Goal: Task Accomplishment & Management: Manage account settings

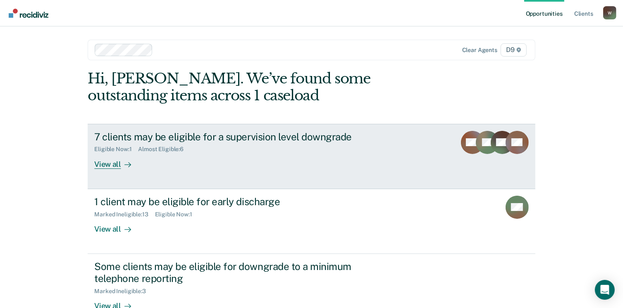
click at [104, 166] on div "View all" at bounding box center [117, 161] width 46 height 16
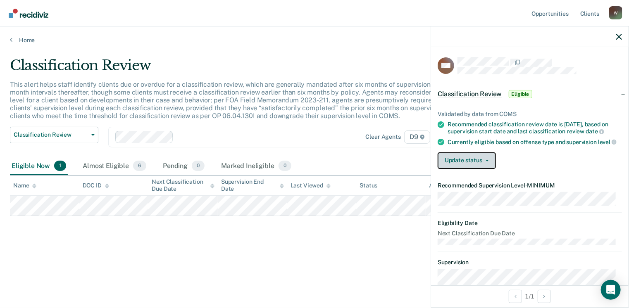
click at [473, 169] on button "Update status" at bounding box center [467, 161] width 58 height 17
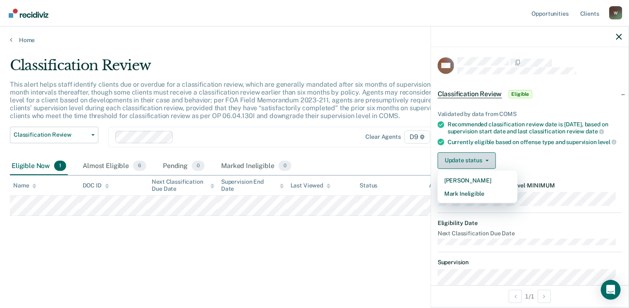
click at [468, 169] on button "Update status" at bounding box center [467, 161] width 58 height 17
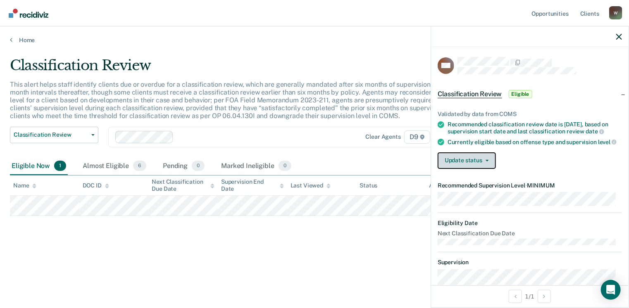
click at [474, 169] on button "Update status" at bounding box center [467, 161] width 58 height 17
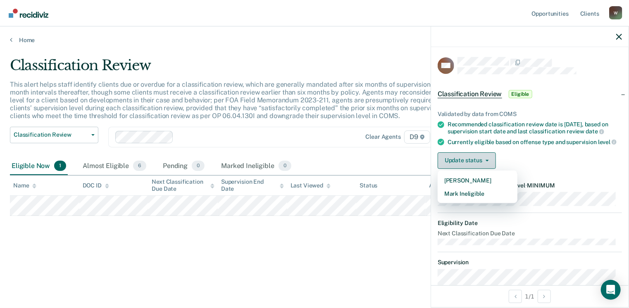
click at [474, 169] on button "Update status" at bounding box center [467, 161] width 58 height 17
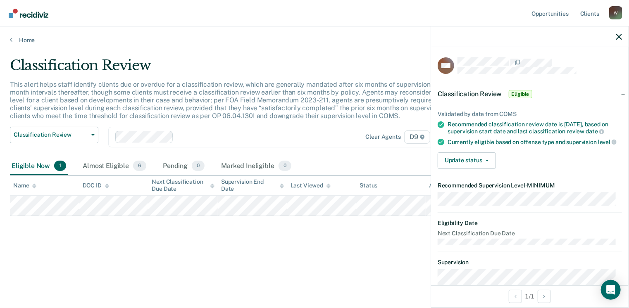
click at [8, 40] on div "Home" at bounding box center [314, 34] width 629 height 17
click at [15, 40] on link "Home" at bounding box center [314, 39] width 609 height 7
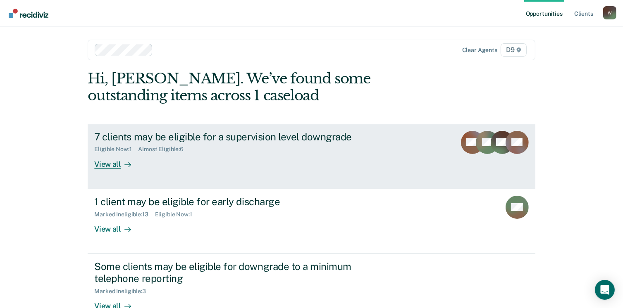
click at [113, 164] on div "View all" at bounding box center [117, 161] width 46 height 16
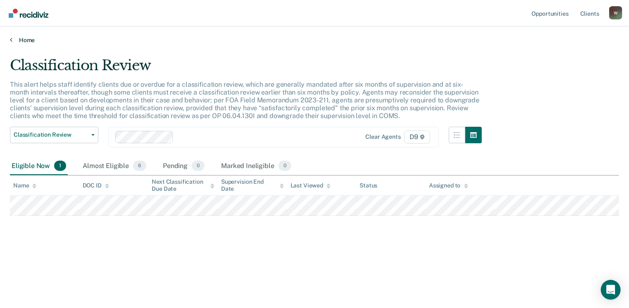
click at [15, 40] on link "Home" at bounding box center [314, 39] width 609 height 7
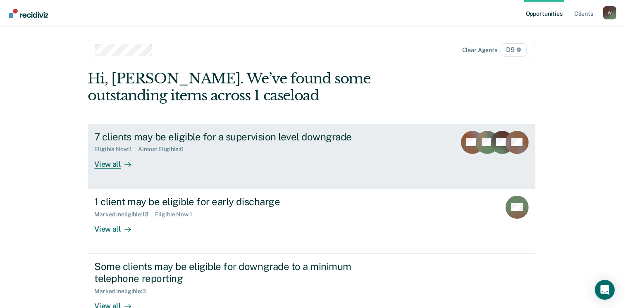
click at [173, 149] on div "Almost Eligible : 6" at bounding box center [164, 149] width 52 height 7
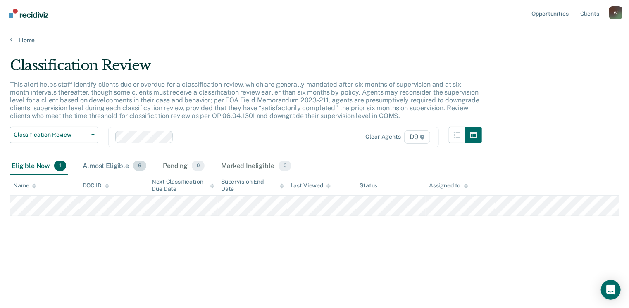
click at [112, 164] on div "Almost Eligible 6" at bounding box center [114, 166] width 67 height 18
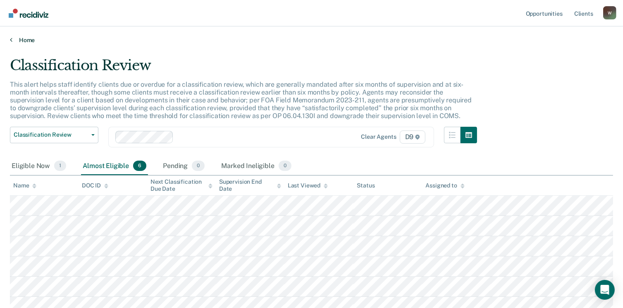
click at [13, 38] on link "Home" at bounding box center [311, 39] width 603 height 7
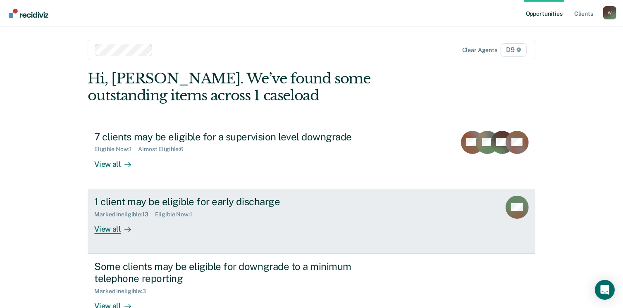
click at [112, 233] on div "View all" at bounding box center [117, 226] width 46 height 16
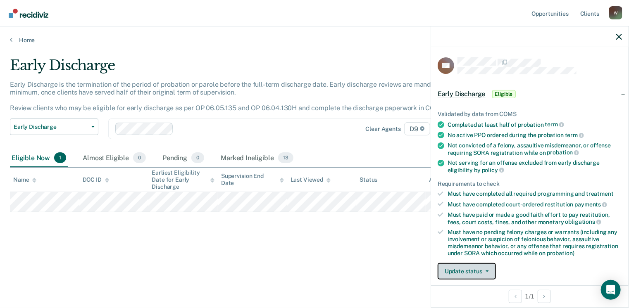
click at [478, 269] on button "Update status" at bounding box center [467, 271] width 58 height 17
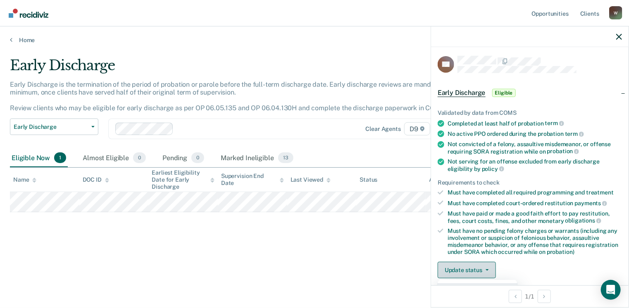
scroll to position [84, 0]
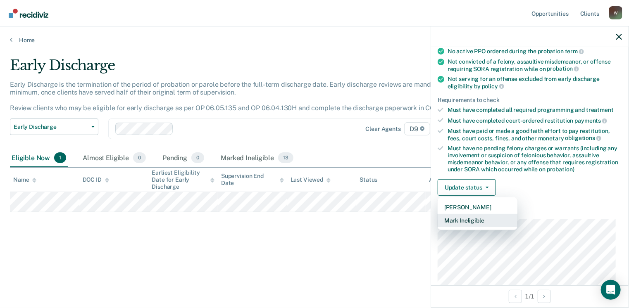
click at [460, 219] on button "Mark Ineligible" at bounding box center [478, 220] width 80 height 13
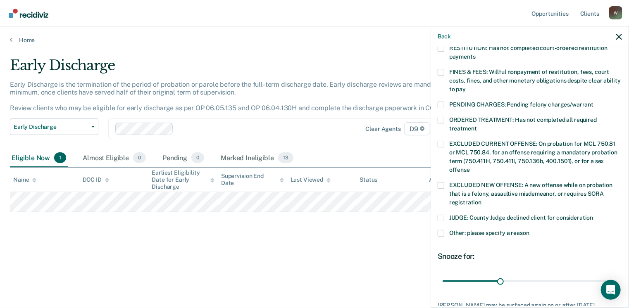
scroll to position [269, 0]
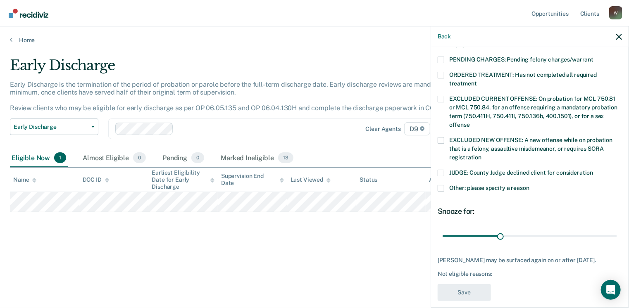
click at [442, 185] on span at bounding box center [441, 188] width 7 height 7
click at [529, 185] on input "Other: please specify a reason" at bounding box center [529, 185] width 0 height 0
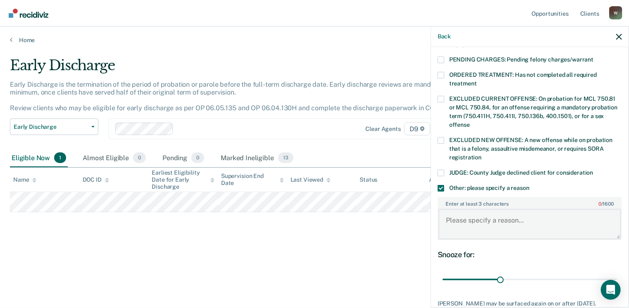
click at [451, 211] on textarea "Enter at least 3 characters 0 / 1600" at bounding box center [530, 224] width 183 height 31
type textarea "Just reinstated after absconding for 3 years."
drag, startPoint x: 497, startPoint y: 268, endPoint x: 632, endPoint y: 276, distance: 134.5
type input "90"
click at [617, 276] on input "range" at bounding box center [530, 280] width 174 height 14
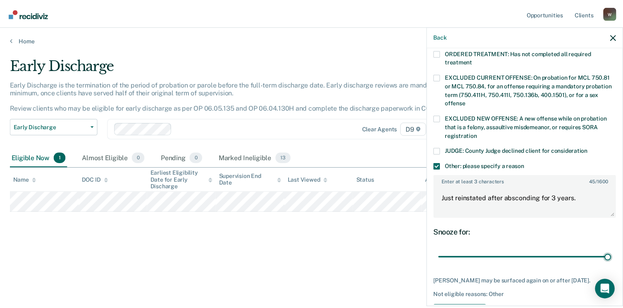
scroll to position [312, 0]
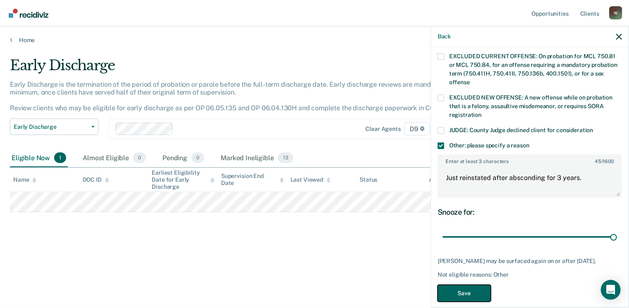
click at [474, 285] on button "Save" at bounding box center [464, 293] width 53 height 17
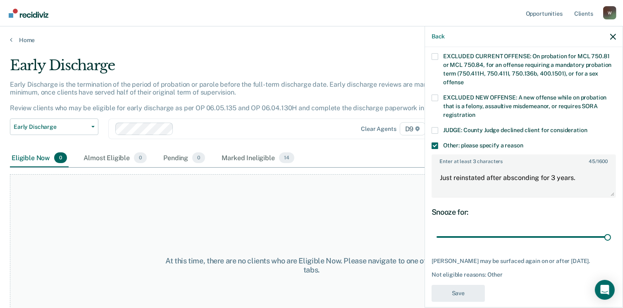
scroll to position [248, 0]
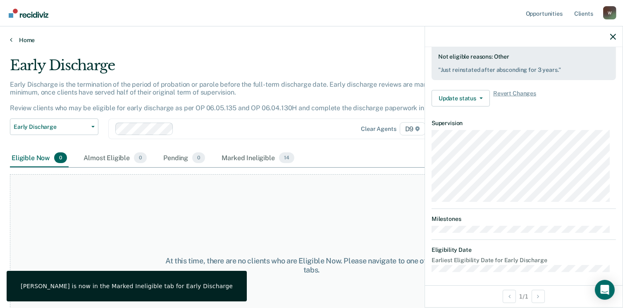
click at [13, 40] on link "Home" at bounding box center [311, 39] width 603 height 7
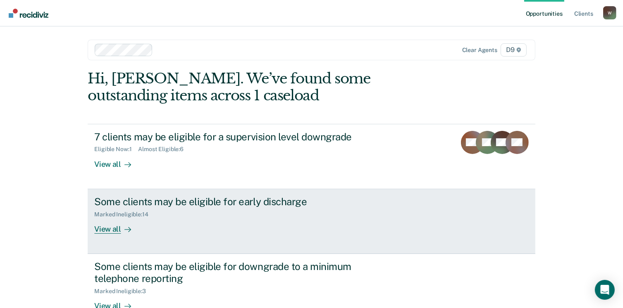
click at [110, 230] on div "View all" at bounding box center [117, 226] width 46 height 16
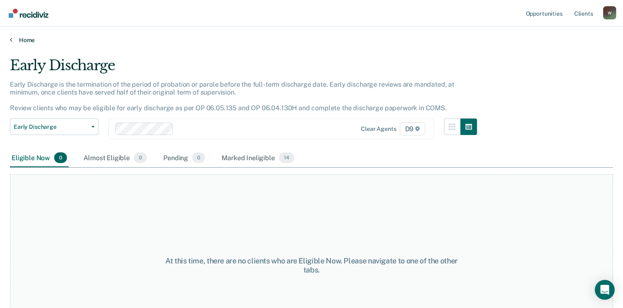
click at [14, 39] on link "Home" at bounding box center [311, 39] width 603 height 7
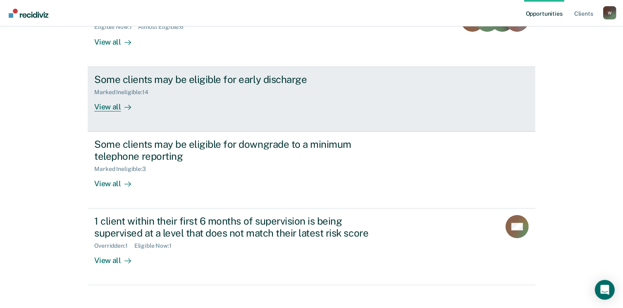
scroll to position [124, 0]
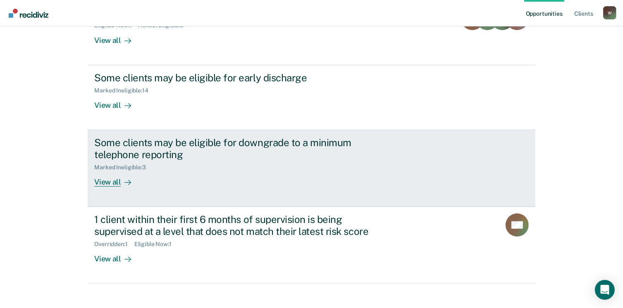
click at [99, 182] on div "View all" at bounding box center [117, 179] width 46 height 16
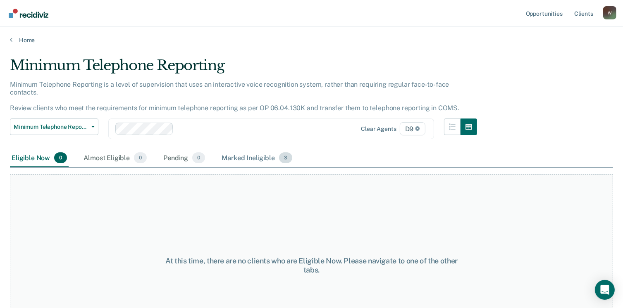
click at [241, 149] on div "Marked Ineligible 3" at bounding box center [257, 158] width 74 height 18
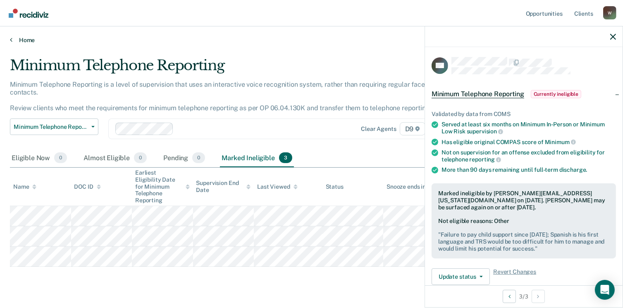
click at [13, 41] on link "Home" at bounding box center [311, 39] width 603 height 7
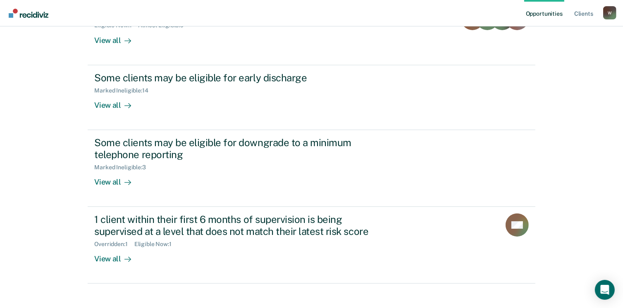
scroll to position [132, 0]
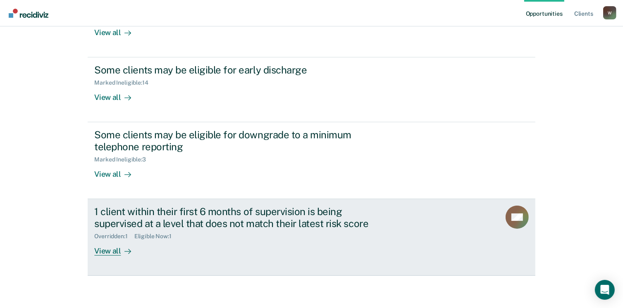
click at [113, 250] on div "View all" at bounding box center [117, 248] width 46 height 16
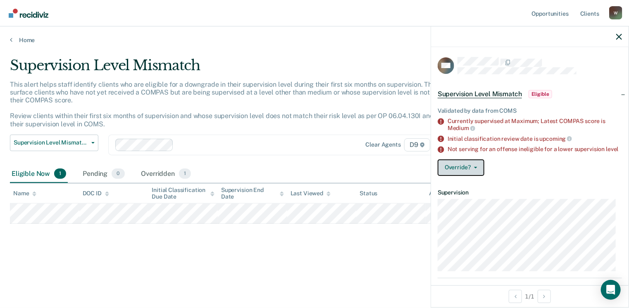
click at [458, 176] on button "Override?" at bounding box center [461, 168] width 47 height 17
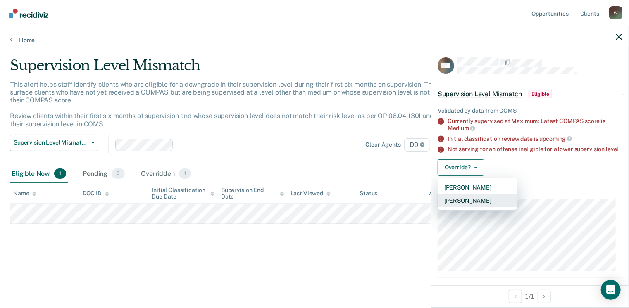
click at [455, 207] on button "[PERSON_NAME]" at bounding box center [478, 200] width 80 height 13
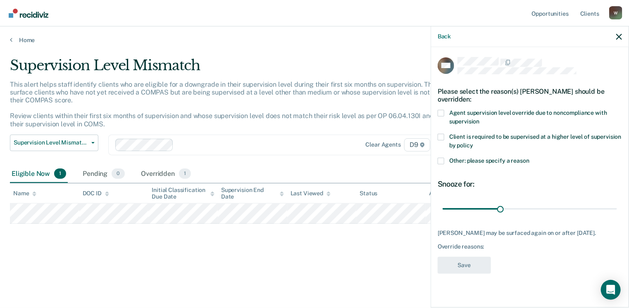
click at [441, 113] on span at bounding box center [441, 113] width 7 height 7
click at [479, 119] on input "Agent supervision level override due to noncompliance with supervision" at bounding box center [479, 119] width 0 height 0
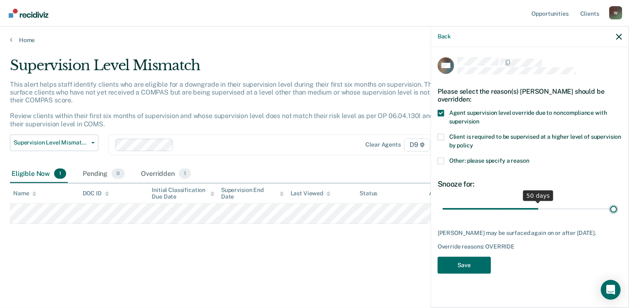
drag, startPoint x: 501, startPoint y: 208, endPoint x: 632, endPoint y: 216, distance: 131.2
type input "90"
click at [617, 216] on input "range" at bounding box center [530, 209] width 174 height 14
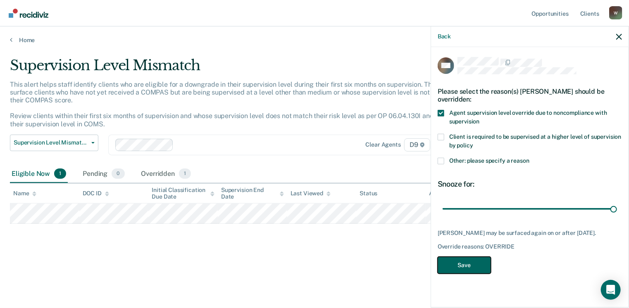
click at [468, 267] on button "Save" at bounding box center [464, 265] width 53 height 17
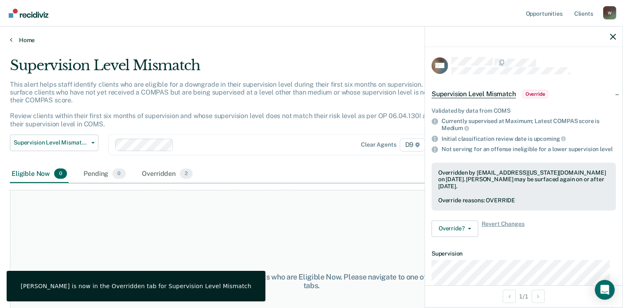
click at [15, 42] on link "Home" at bounding box center [311, 39] width 603 height 7
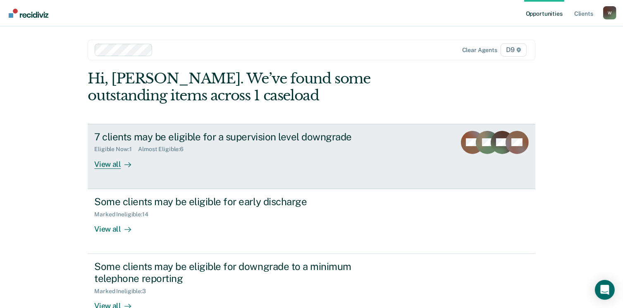
click at [112, 164] on div "View all" at bounding box center [117, 161] width 46 height 16
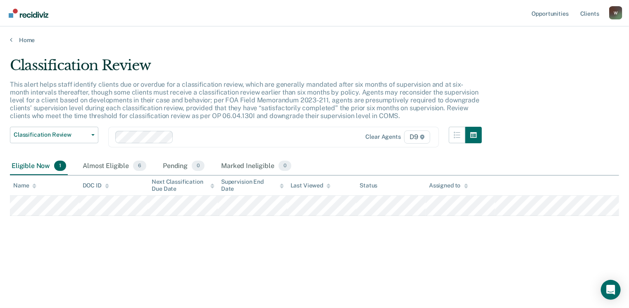
click at [112, 164] on div "Almost Eligible 6" at bounding box center [114, 166] width 67 height 18
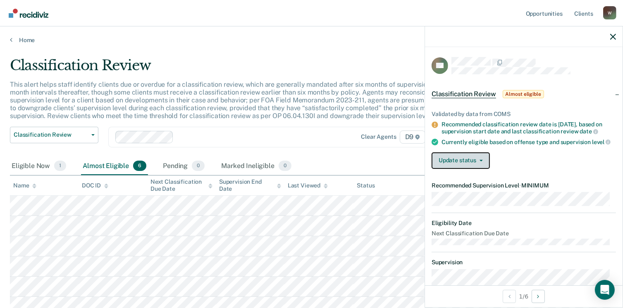
click at [466, 166] on button "Update status" at bounding box center [461, 161] width 58 height 17
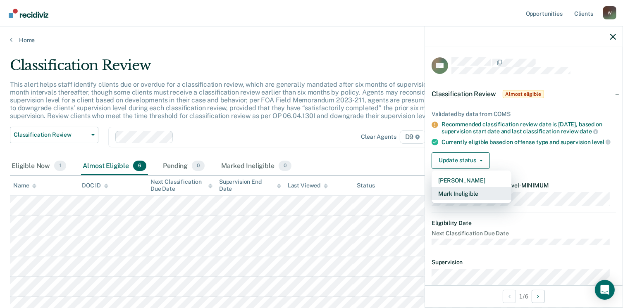
click at [469, 200] on button "Mark Ineligible" at bounding box center [472, 193] width 80 height 13
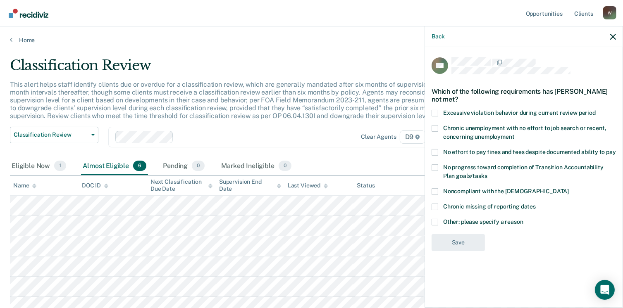
click at [436, 220] on span at bounding box center [435, 222] width 7 height 7
click at [523, 219] on input "Other: please specify a reason" at bounding box center [523, 219] width 0 height 0
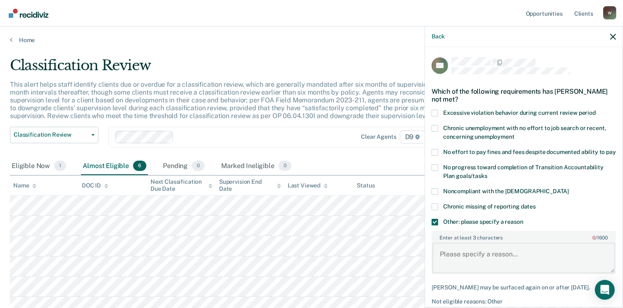
click at [454, 253] on textarea "Enter at least 3 characters 0 / 1600" at bounding box center [523, 258] width 183 height 31
type textarea "I"
click at [434, 34] on button "Back" at bounding box center [438, 36] width 13 height 7
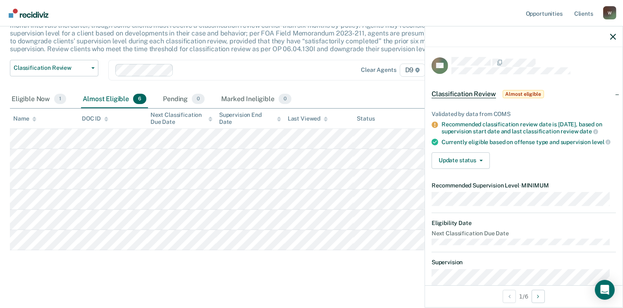
scroll to position [68, 0]
click at [441, 169] on button "Update status" at bounding box center [461, 161] width 58 height 17
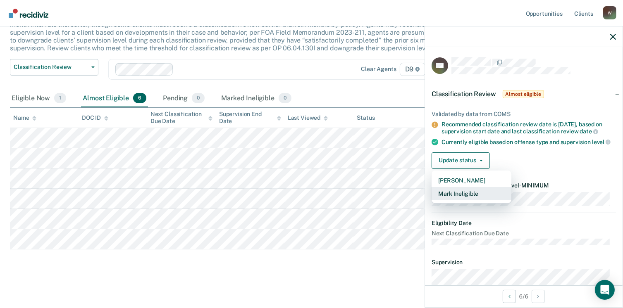
click at [443, 197] on button "Mark Ineligible" at bounding box center [472, 193] width 80 height 13
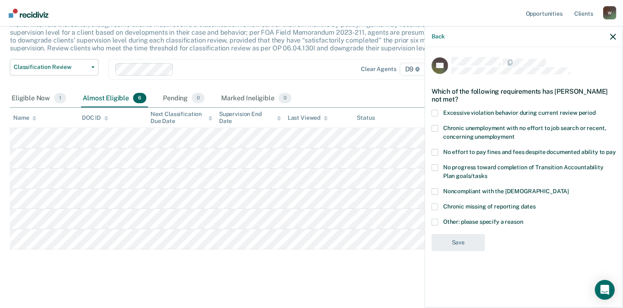
click at [436, 219] on span at bounding box center [435, 222] width 7 height 7
click at [523, 219] on input "Other: please specify a reason" at bounding box center [523, 219] width 0 height 0
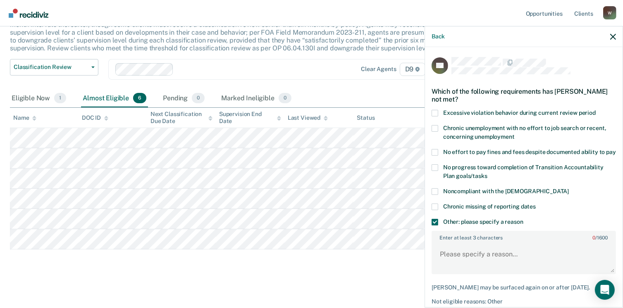
click at [450, 241] on label "Enter at least 3 characters 0 / 1600" at bounding box center [523, 236] width 183 height 9
click at [450, 244] on textarea "Enter at least 3 characters 0 / 1600" at bounding box center [523, 258] width 183 height 31
click at [434, 226] on span at bounding box center [435, 222] width 7 height 7
click at [523, 219] on input "Other: please specify a reason" at bounding box center [523, 219] width 0 height 0
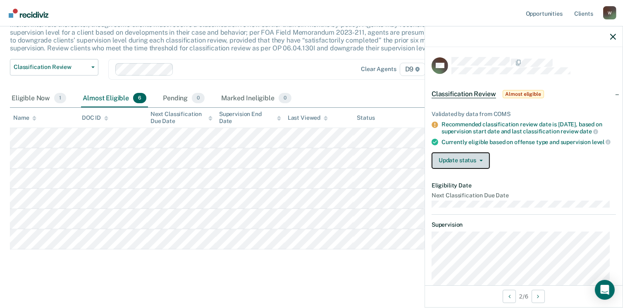
click at [433, 165] on button "Update status" at bounding box center [461, 161] width 58 height 17
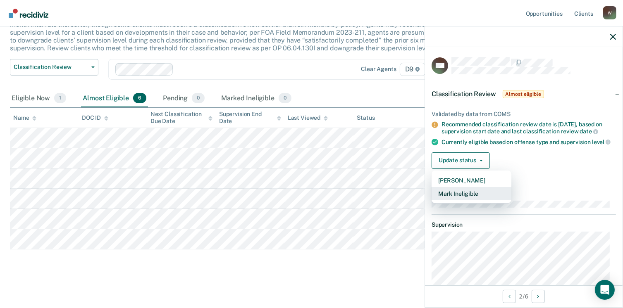
click at [441, 196] on button "Mark Ineligible" at bounding box center [472, 193] width 80 height 13
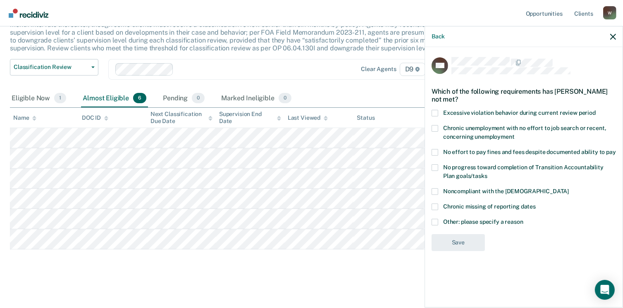
click at [435, 221] on span at bounding box center [435, 222] width 7 height 7
click at [523, 219] on input "Other: please specify a reason" at bounding box center [523, 219] width 0 height 0
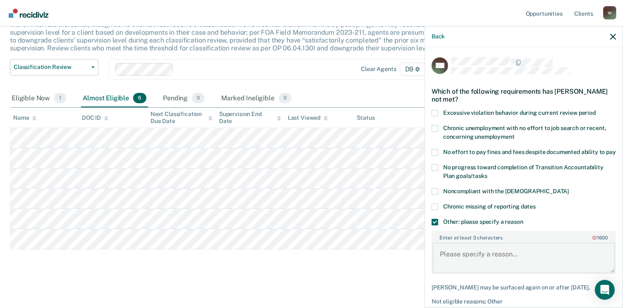
click at [457, 257] on textarea "Enter at least 3 characters 0 / 1600" at bounding box center [523, 258] width 183 height 31
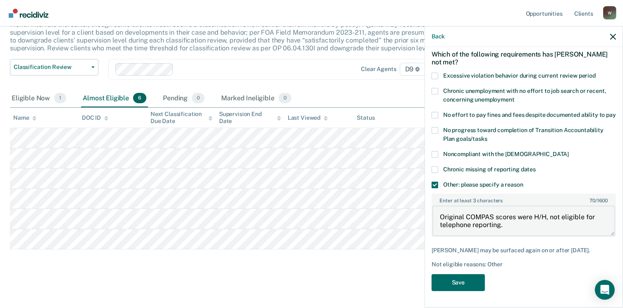
scroll to position [51, 0]
type textarea "Original COMPAS scores were H/H, not eligible for telephone reporting."
click at [463, 283] on button "Save" at bounding box center [458, 282] width 53 height 17
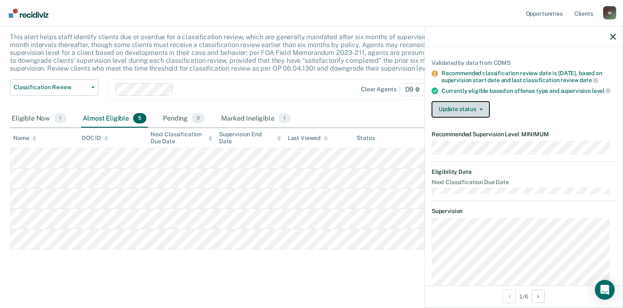
click at [458, 113] on button "Update status" at bounding box center [461, 109] width 58 height 17
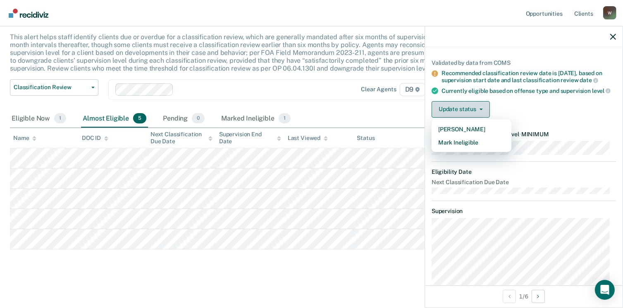
click at [458, 113] on button "Update status" at bounding box center [461, 109] width 58 height 17
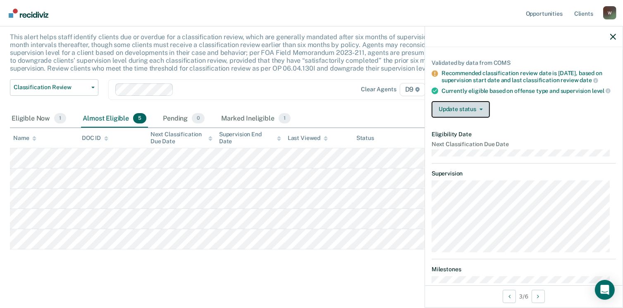
click at [446, 113] on button "Update status" at bounding box center [461, 109] width 58 height 17
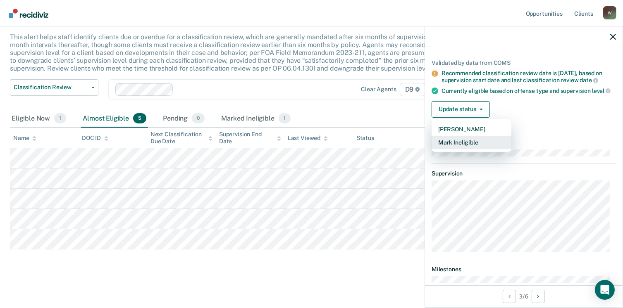
click at [453, 148] on button "Mark Ineligible" at bounding box center [472, 142] width 80 height 13
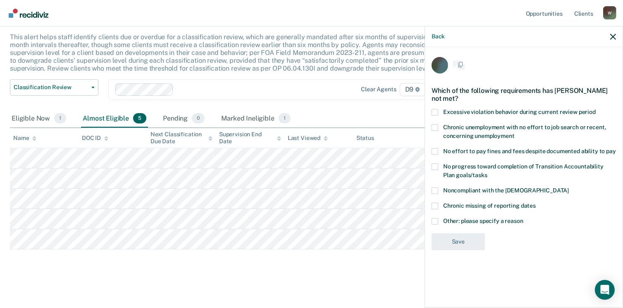
scroll to position [0, 0]
click at [436, 221] on span at bounding box center [435, 222] width 7 height 7
click at [523, 219] on input "Other: please specify a reason" at bounding box center [523, 219] width 0 height 0
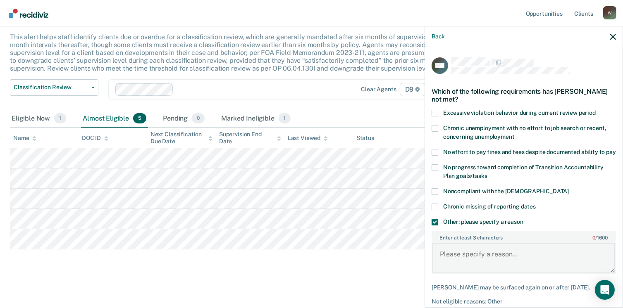
click at [455, 253] on textarea "Enter at least 3 characters 0 / 1600" at bounding box center [523, 258] width 183 height 31
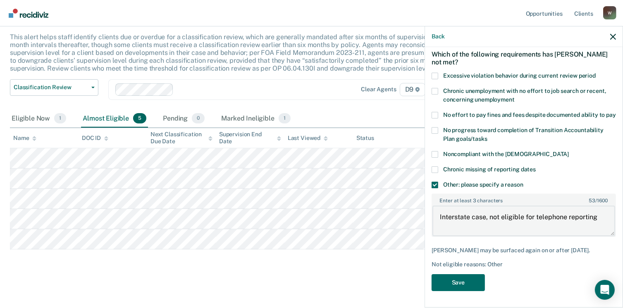
scroll to position [44, 0]
type textarea "Interstate case, not eligible for telephone reporting"
click at [448, 282] on button "Save" at bounding box center [458, 282] width 53 height 17
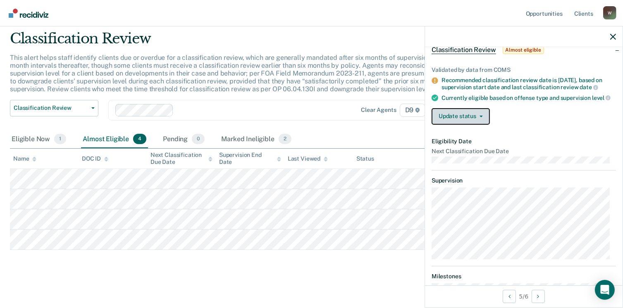
click at [462, 124] on button "Update status" at bounding box center [461, 116] width 58 height 17
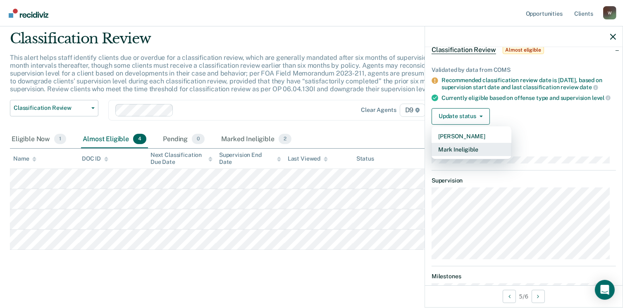
click at [466, 154] on button "Mark Ineligible" at bounding box center [472, 149] width 80 height 13
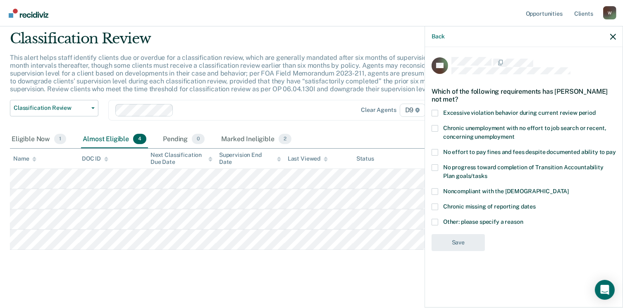
drag, startPoint x: 434, startPoint y: 221, endPoint x: 443, endPoint y: 234, distance: 15.5
click at [435, 222] on span at bounding box center [435, 222] width 7 height 7
click at [523, 219] on input "Other: please specify a reason" at bounding box center [523, 219] width 0 height 0
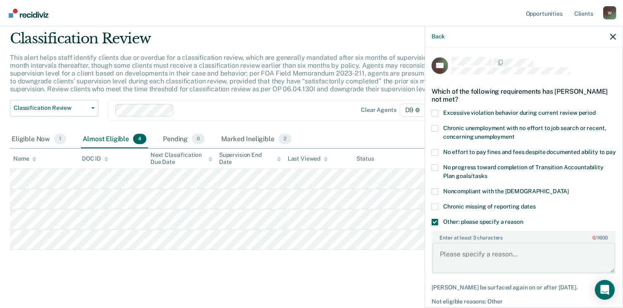
click at [448, 251] on textarea "Enter at least 3 characters 0 / 1600" at bounding box center [523, 258] width 183 height 31
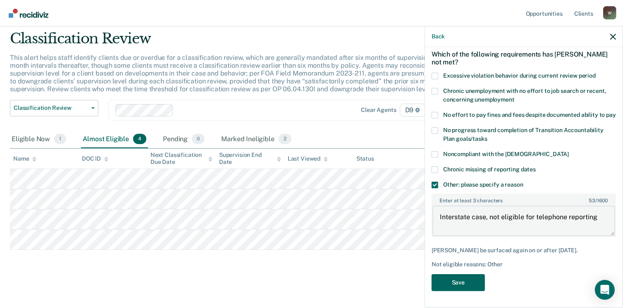
scroll to position [44, 0]
type textarea "Interstate case, not eligible for telephone reporting"
click at [446, 281] on button "Save" at bounding box center [458, 282] width 53 height 17
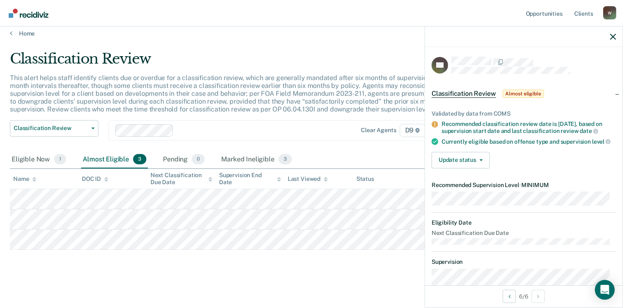
scroll to position [0, 0]
click at [478, 169] on button "Update status" at bounding box center [461, 161] width 58 height 17
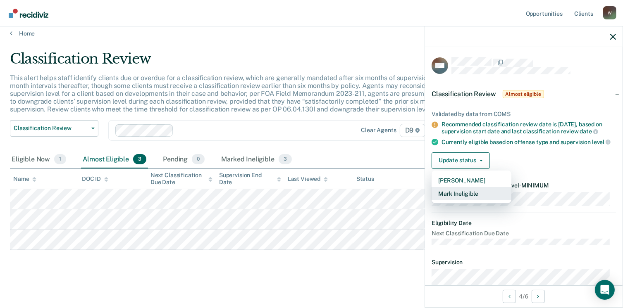
click at [474, 198] on button "Mark Ineligible" at bounding box center [472, 193] width 80 height 13
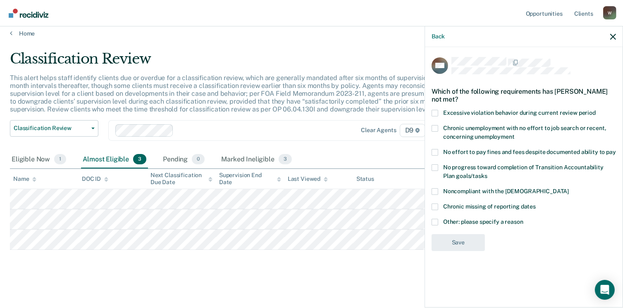
click at [436, 151] on span at bounding box center [435, 152] width 7 height 7
click at [616, 149] on input "No effort to pay fines and fees despite documented ability to pay" at bounding box center [616, 149] width 0 height 0
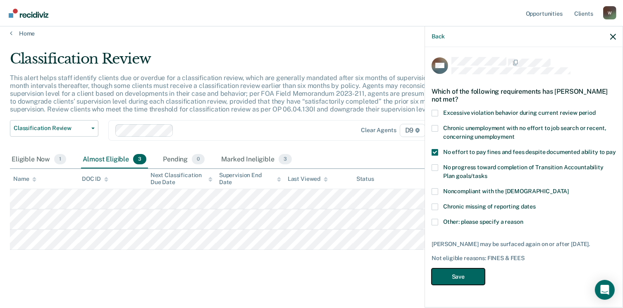
click at [461, 275] on button "Save" at bounding box center [458, 277] width 53 height 17
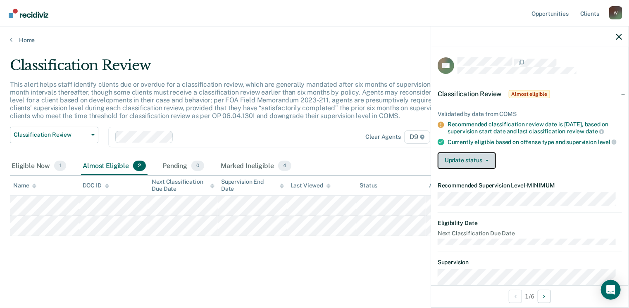
click at [478, 166] on button "Update status" at bounding box center [467, 161] width 58 height 17
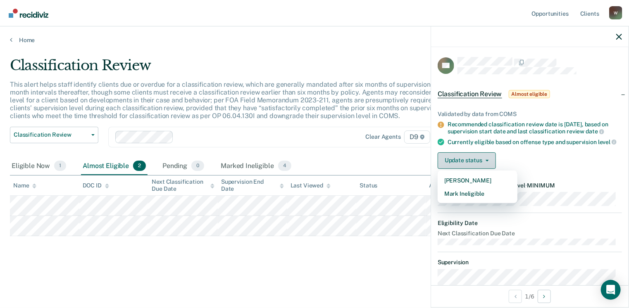
click at [478, 165] on button "Update status" at bounding box center [467, 161] width 58 height 17
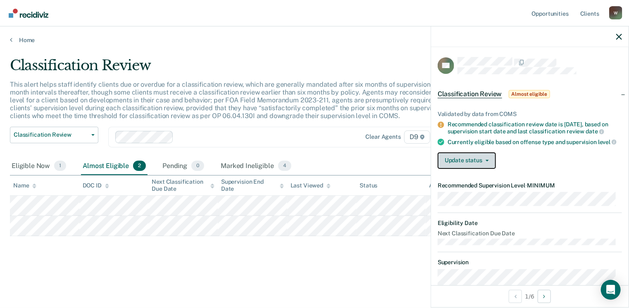
click at [461, 169] on button "Update status" at bounding box center [467, 161] width 58 height 17
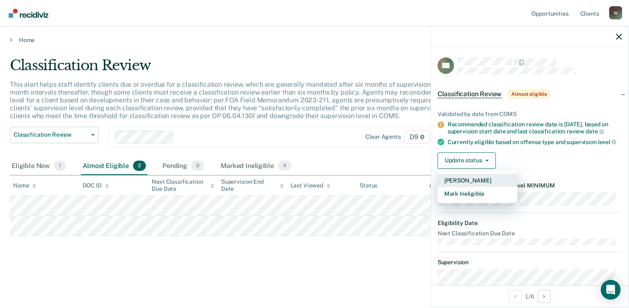
click at [459, 184] on button "[PERSON_NAME]" at bounding box center [478, 180] width 80 height 13
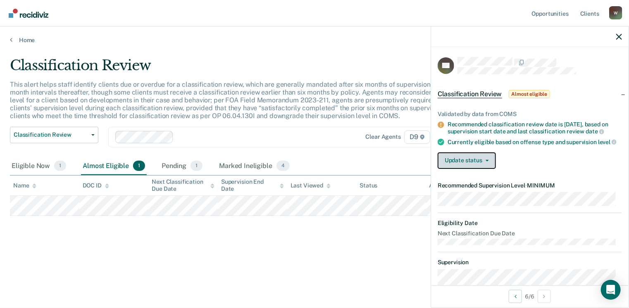
click at [473, 164] on button "Update status" at bounding box center [467, 161] width 58 height 17
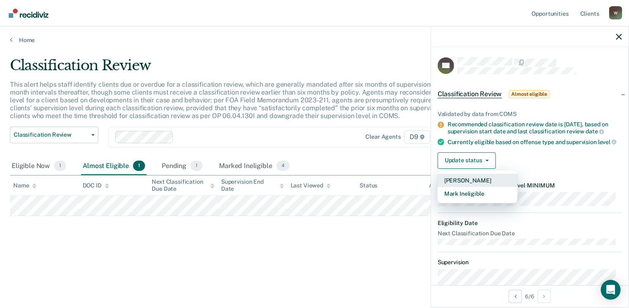
click at [474, 182] on button "[PERSON_NAME]" at bounding box center [478, 180] width 80 height 13
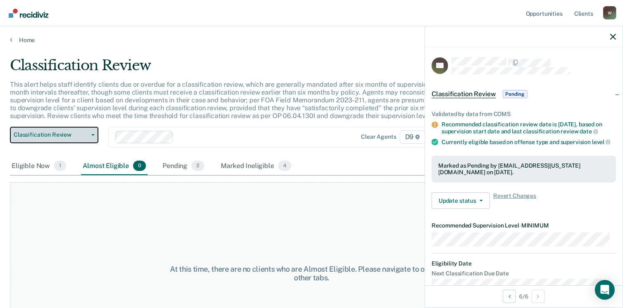
click at [37, 134] on span "Classification Review" at bounding box center [51, 134] width 74 height 7
click at [17, 41] on link "Home" at bounding box center [311, 39] width 603 height 7
